Goal: Task Accomplishment & Management: Manage account settings

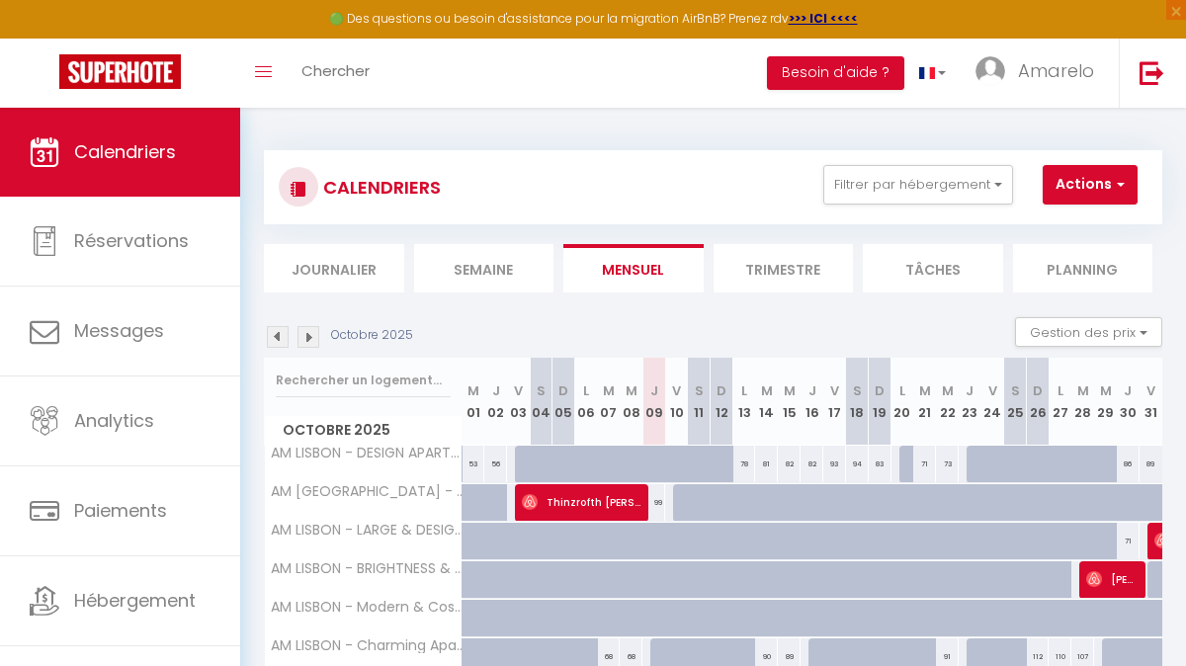
scroll to position [107, 0]
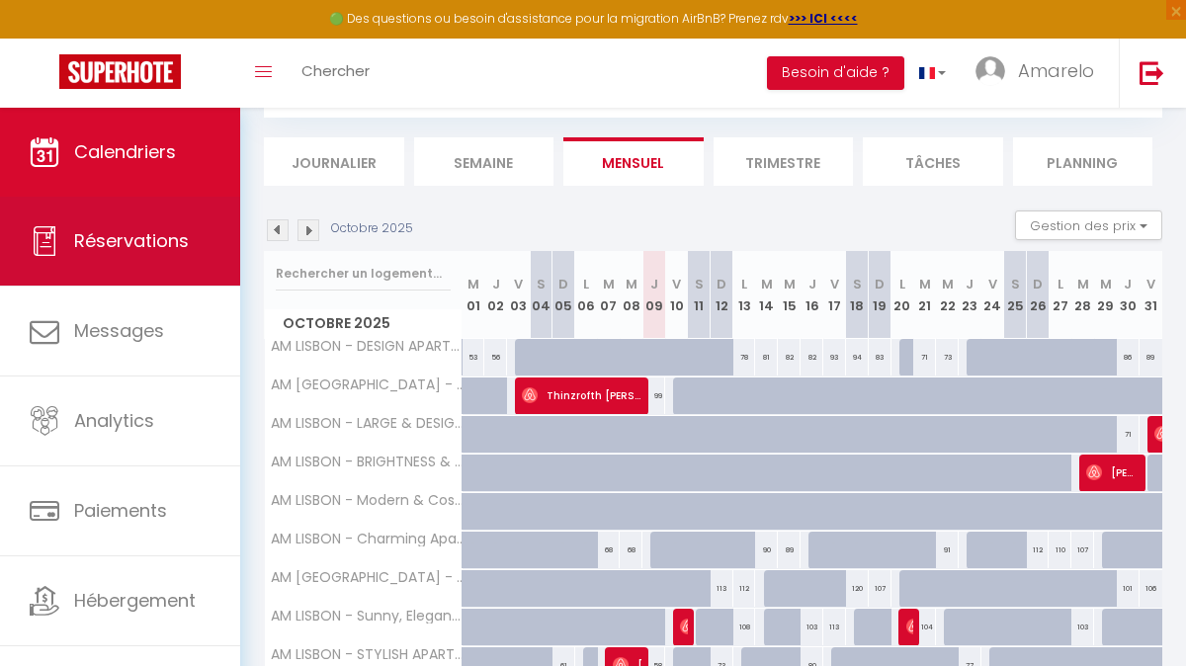
click at [151, 231] on span "Réservations" at bounding box center [131, 240] width 115 height 25
select select "not_cancelled"
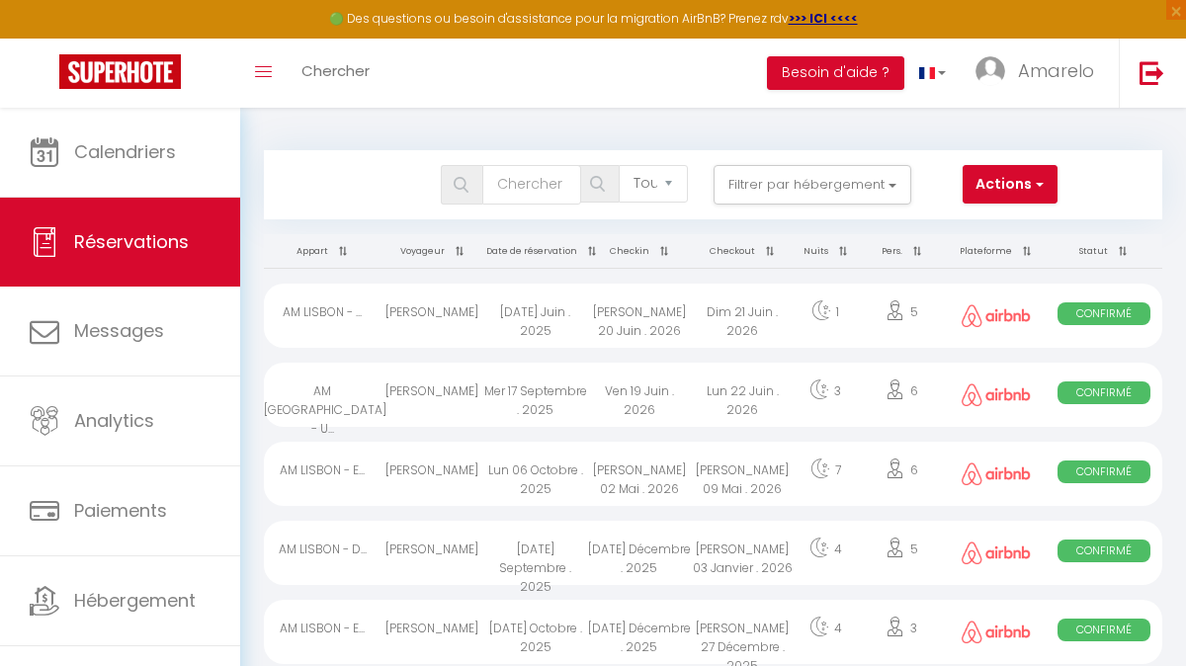
click at [555, 245] on th "Date de réservation" at bounding box center [536, 251] width 104 height 35
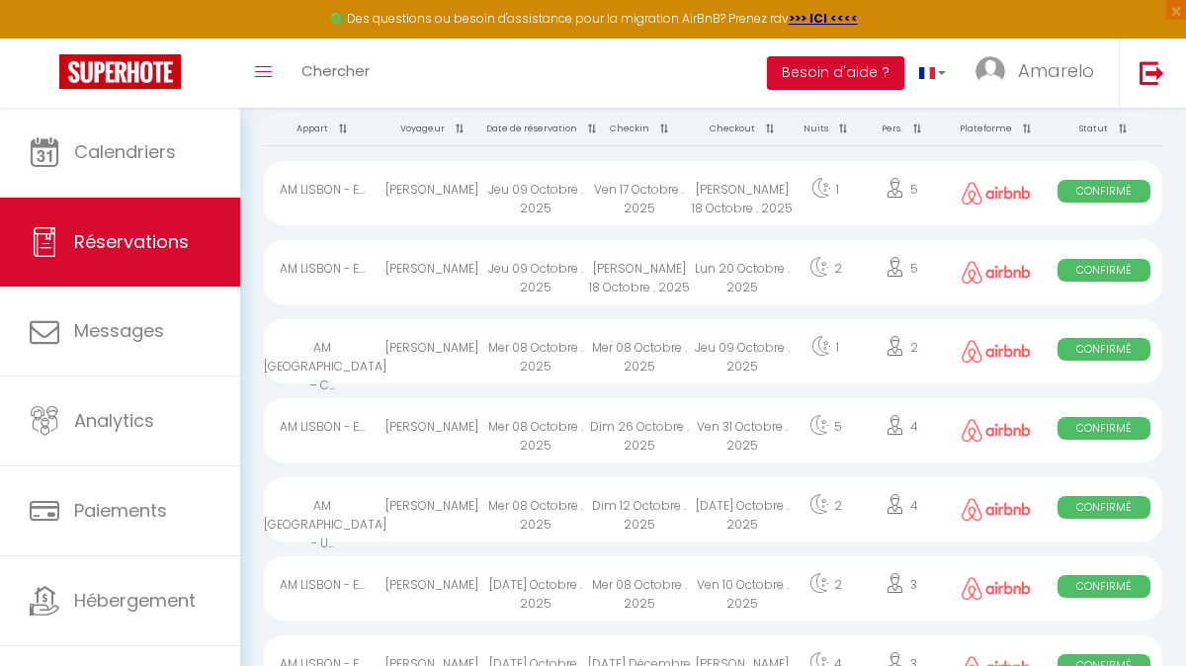
scroll to position [130, 0]
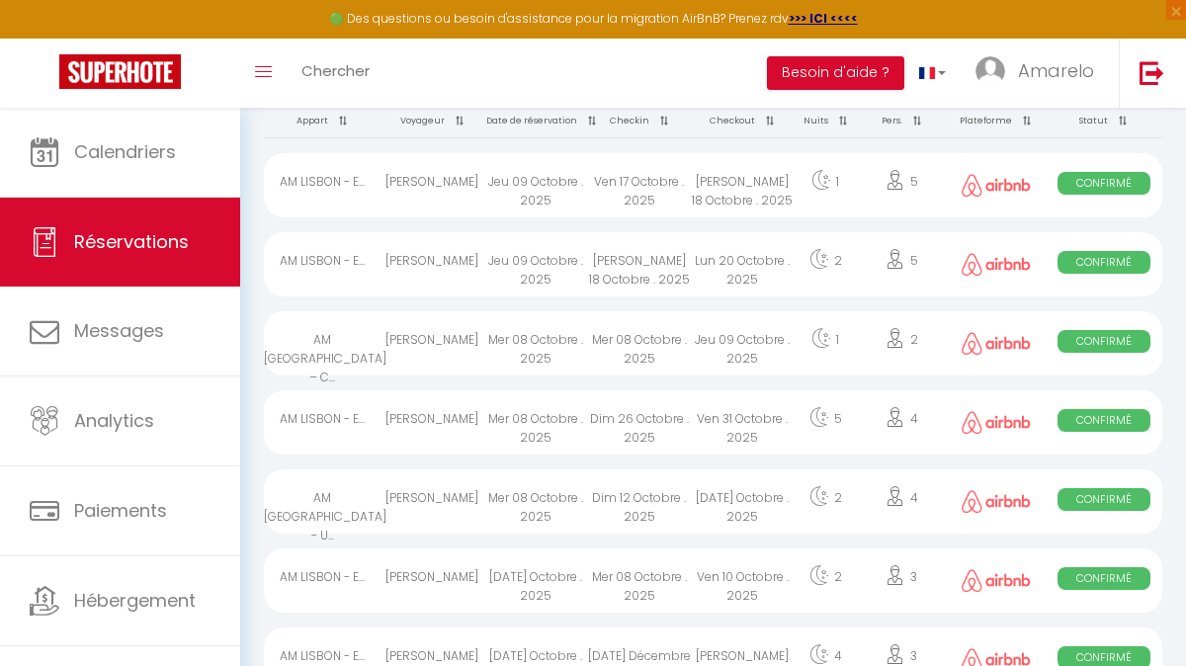
click at [686, 509] on div "Dim 12 Octobre . 2025" at bounding box center [639, 501] width 104 height 64
select select "OK"
select select "0"
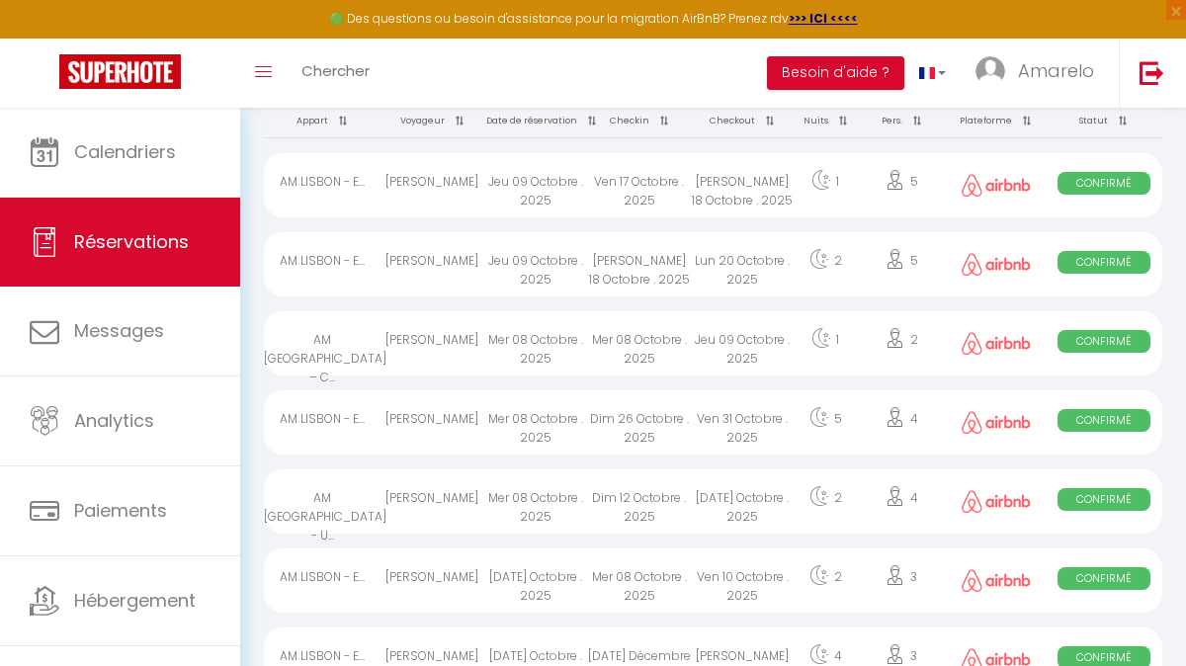
select select "1"
select select
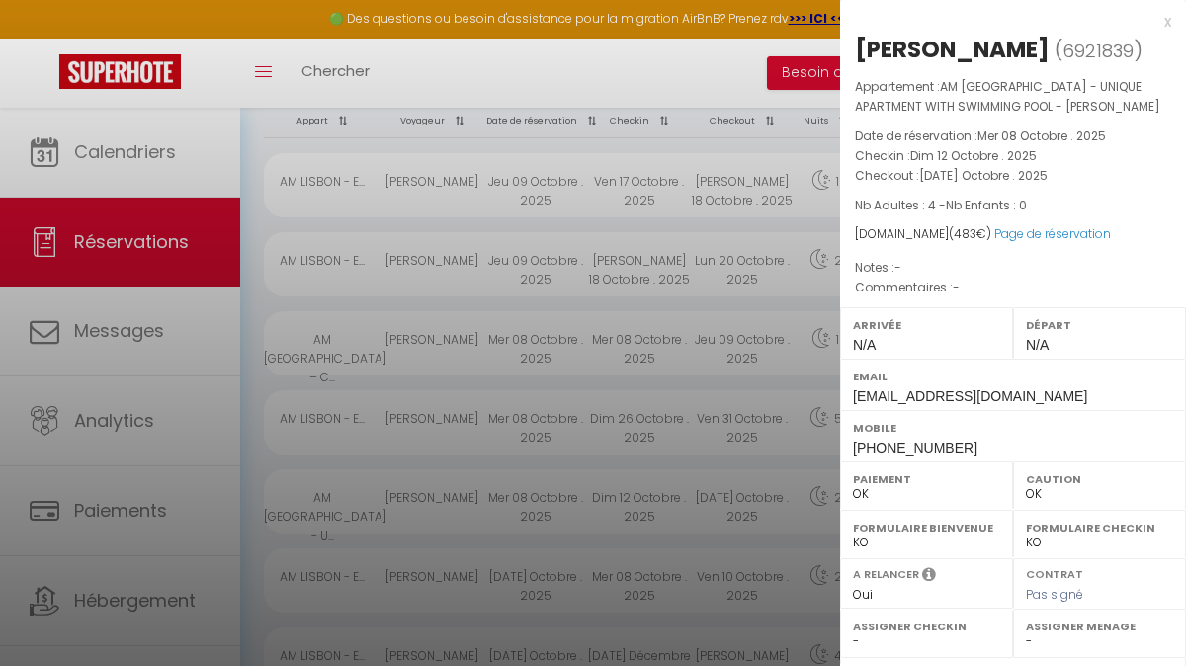
click at [1166, 23] on div "x" at bounding box center [1005, 22] width 331 height 24
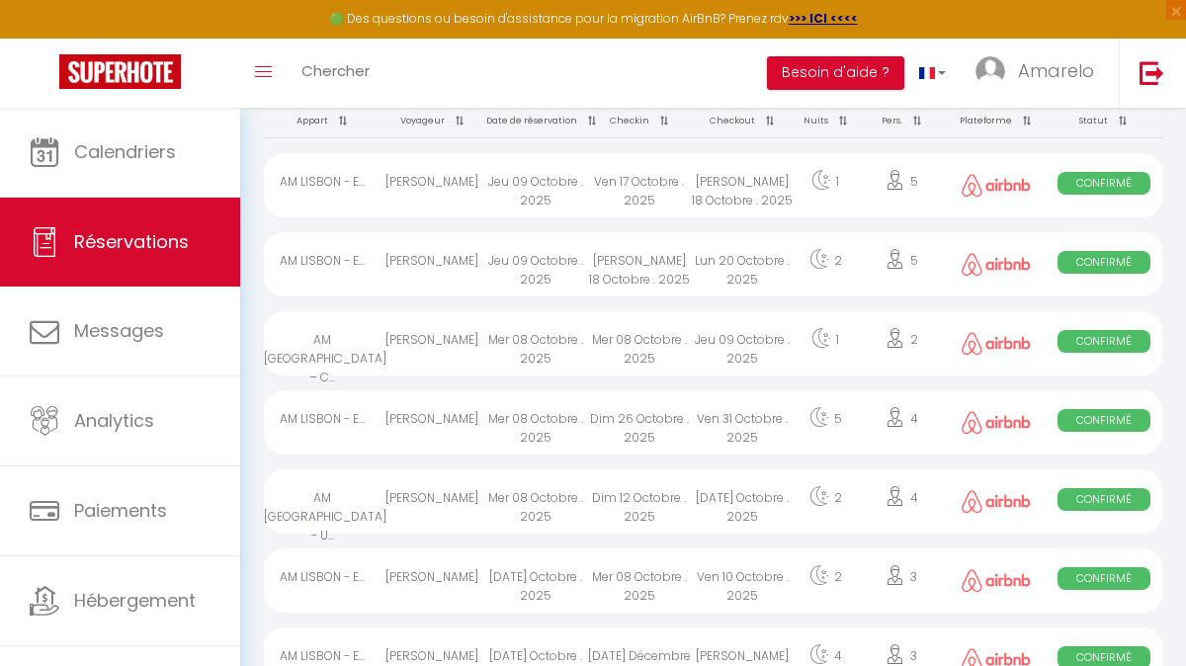
drag, startPoint x: 1151, startPoint y: 36, endPoint x: 995, endPoint y: 166, distance: 203.4
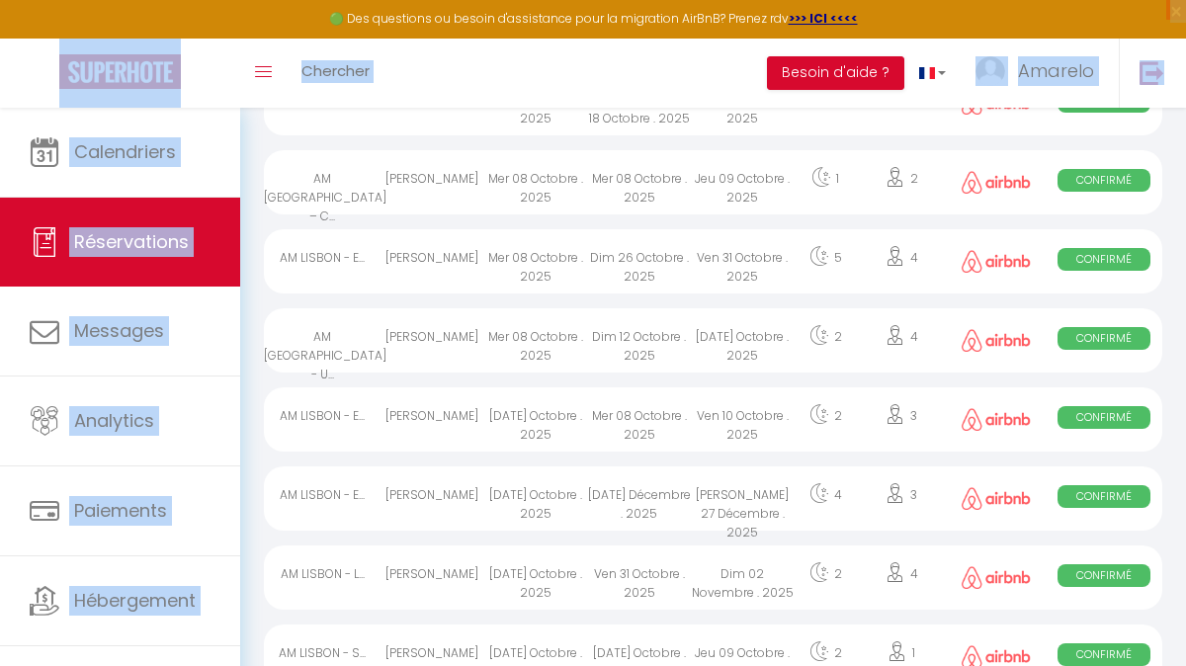
scroll to position [299, 0]
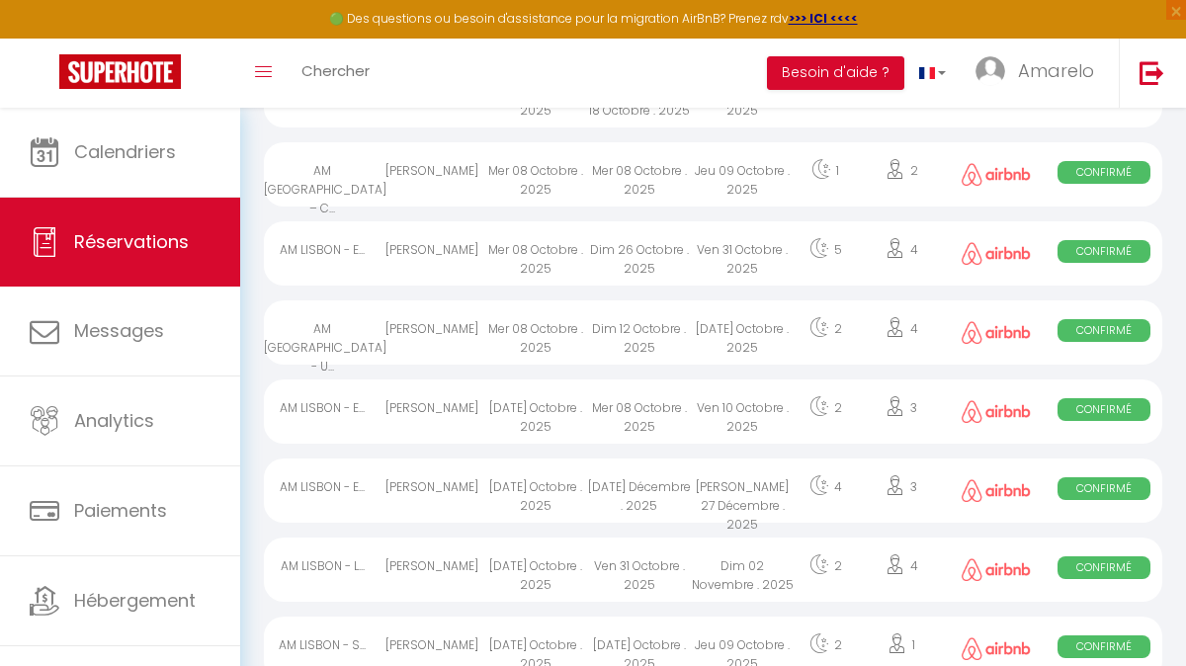
click at [647, 487] on div "[DATE] Décembre . 2025" at bounding box center [639, 490] width 104 height 64
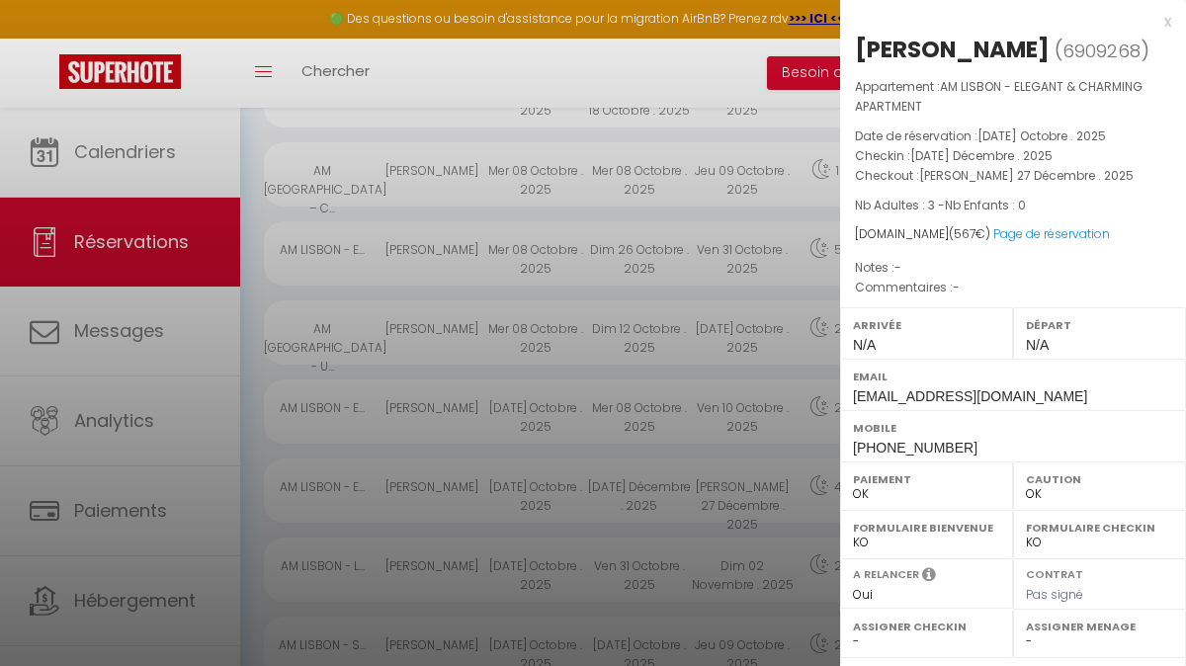
click at [1167, 22] on div "x" at bounding box center [1005, 22] width 331 height 24
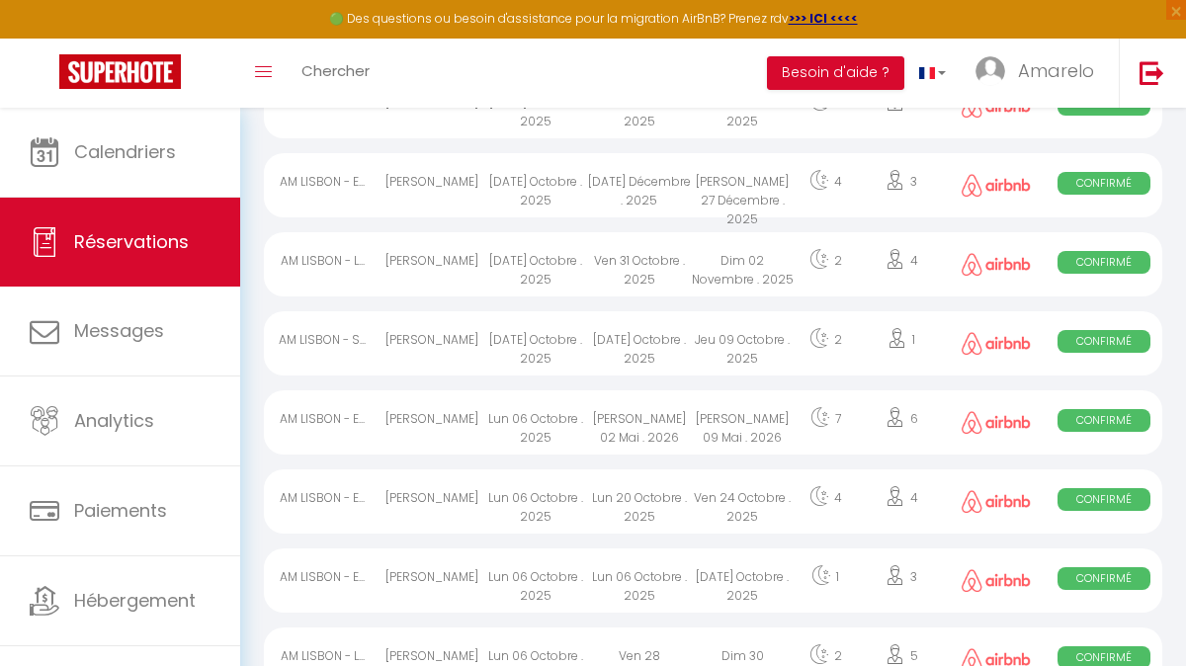
scroll to position [617, 0]
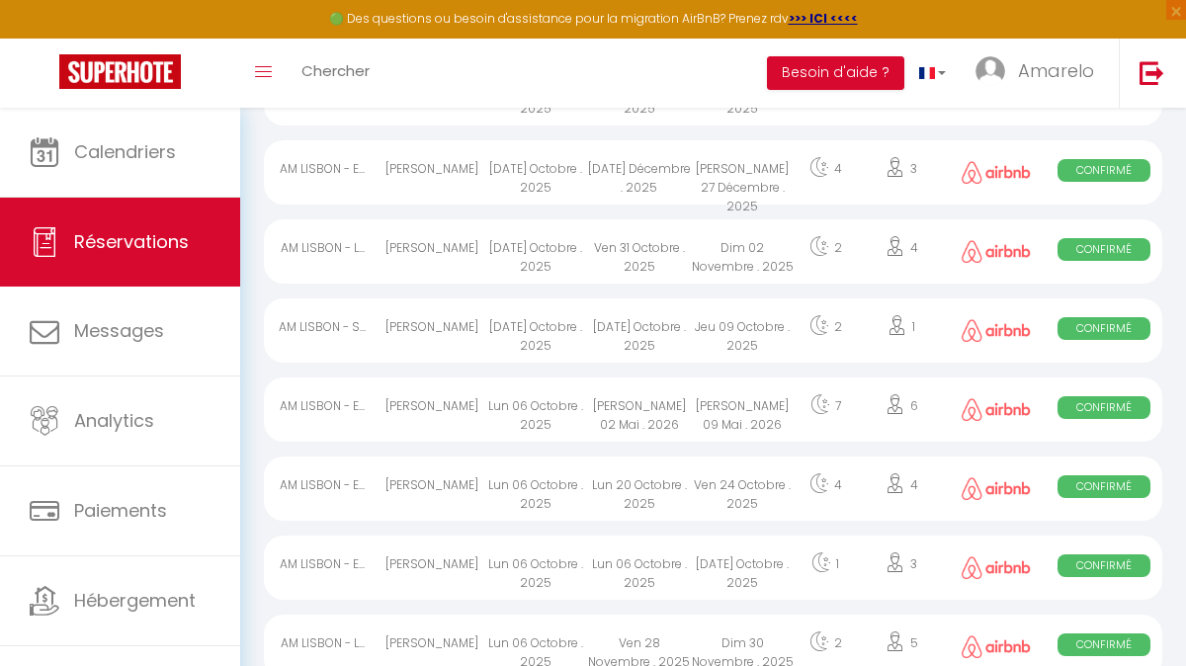
click at [573, 271] on div "[DATE] Octobre . 2025" at bounding box center [536, 251] width 104 height 64
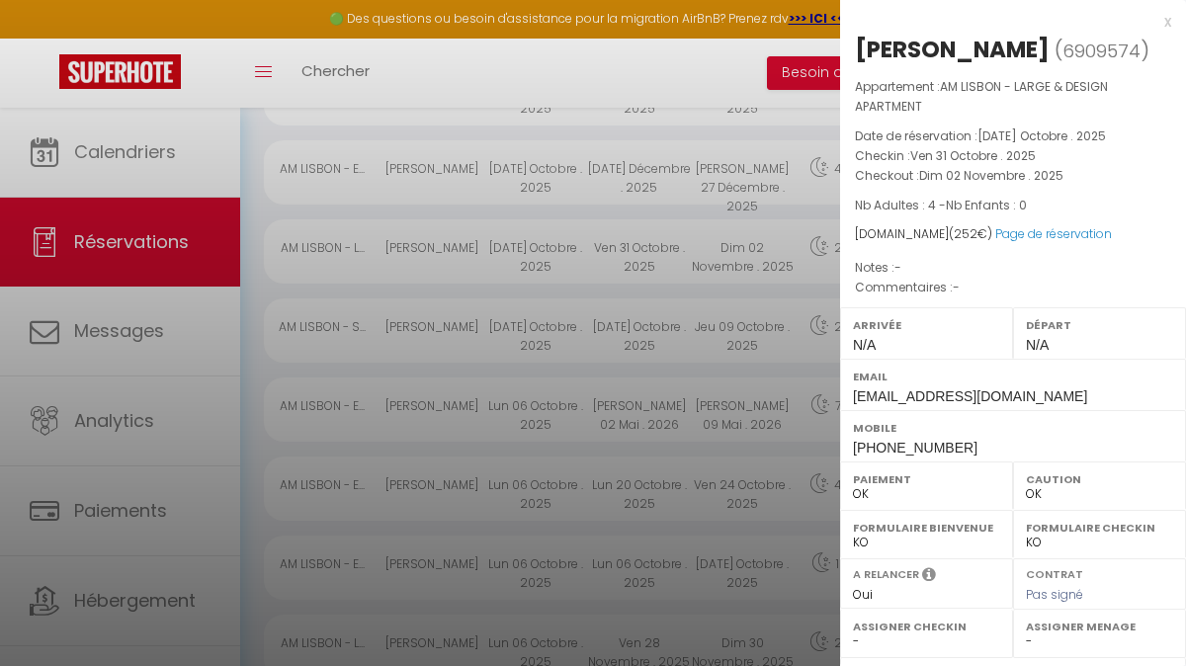
click at [1165, 25] on div "x" at bounding box center [1005, 22] width 331 height 24
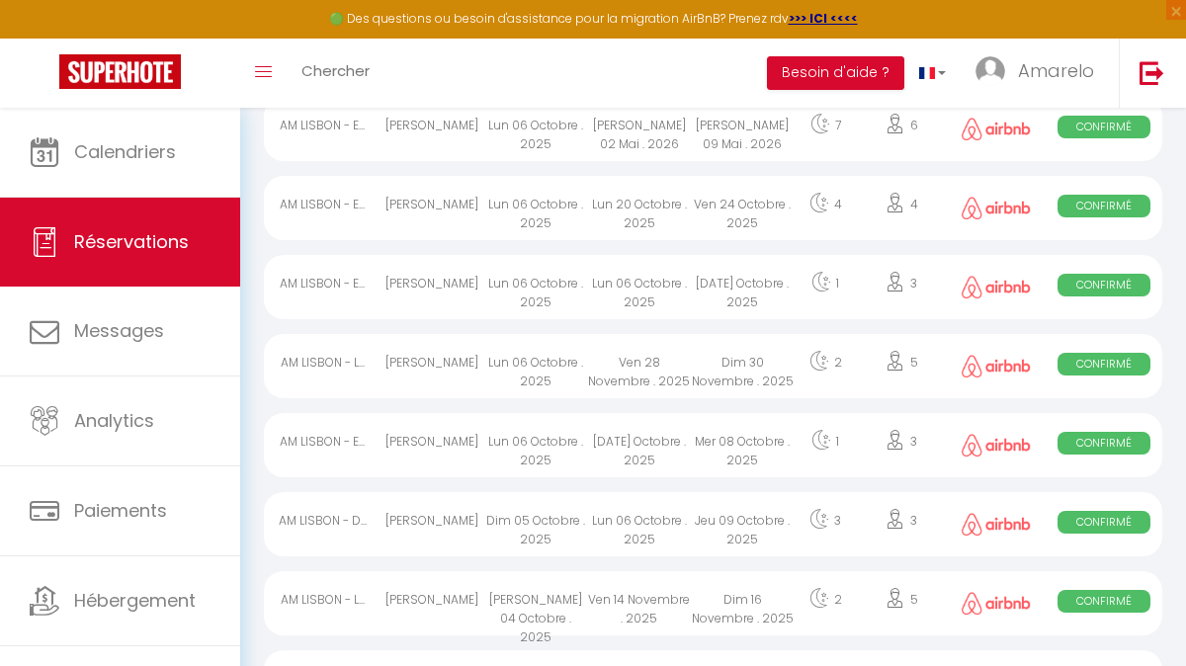
scroll to position [924, 0]
